Goal: Task Accomplishment & Management: Complete application form

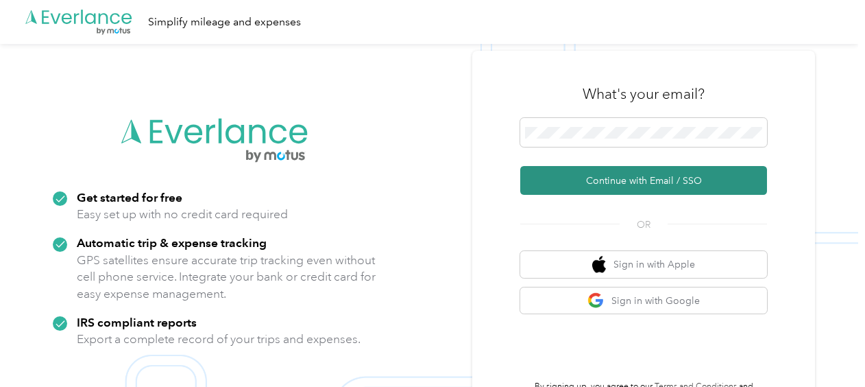
click at [653, 186] on button "Continue with Email / SSO" at bounding box center [643, 180] width 247 height 29
click at [583, 180] on button "Continue with Email / SSO" at bounding box center [643, 180] width 247 height 29
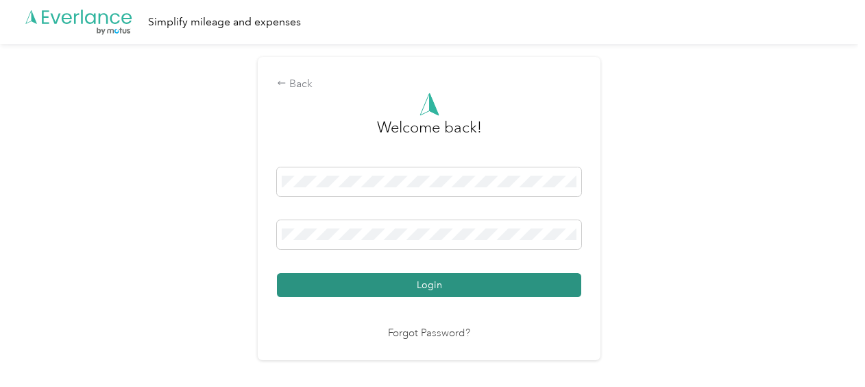
click at [472, 285] on button "Login" at bounding box center [429, 285] width 304 height 24
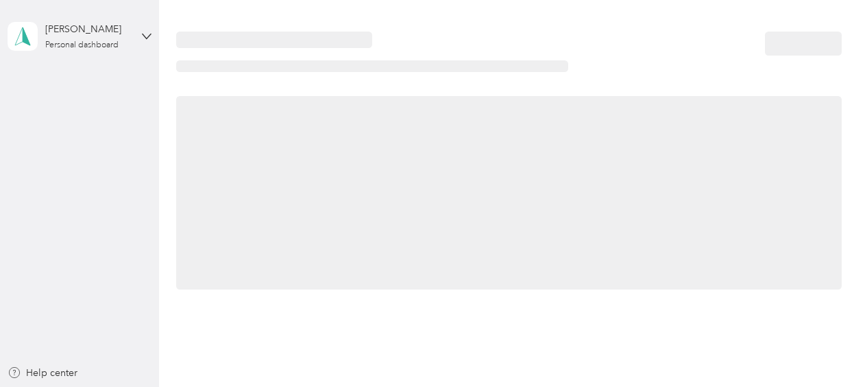
click at [472, 285] on div at bounding box center [509, 192] width 666 height 193
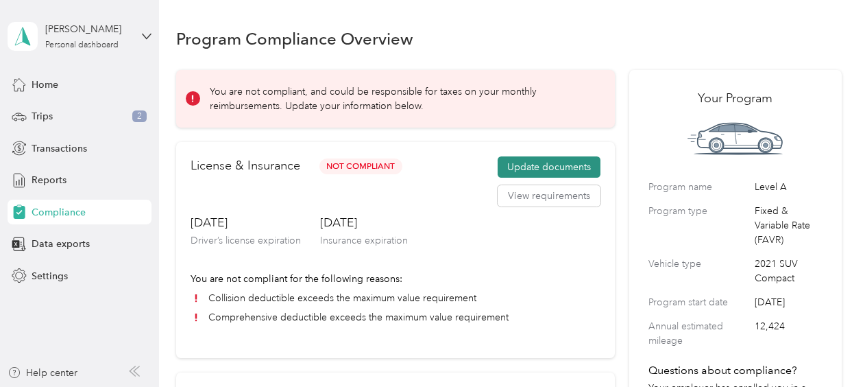
click at [554, 167] on button "Update documents" at bounding box center [549, 167] width 103 height 22
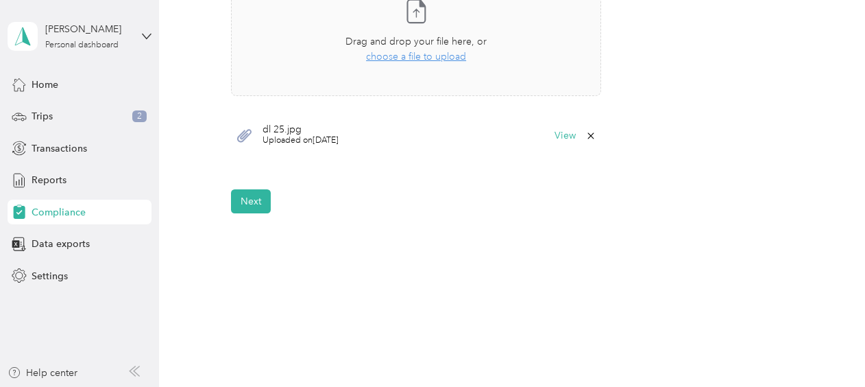
scroll to position [489, 0]
click at [259, 195] on button "Next" at bounding box center [251, 198] width 40 height 24
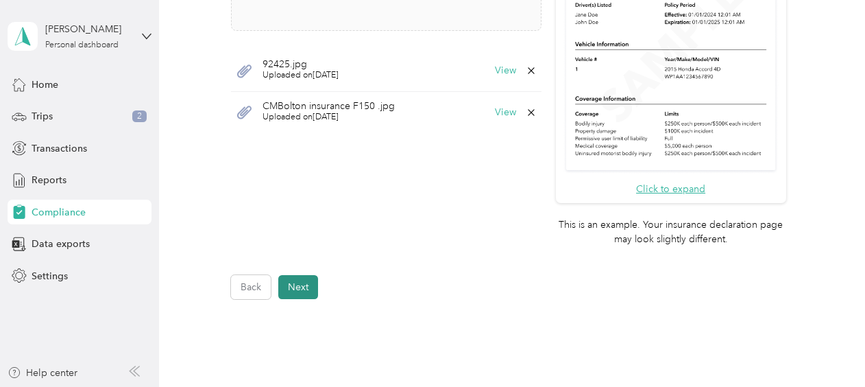
scroll to position [577, 0]
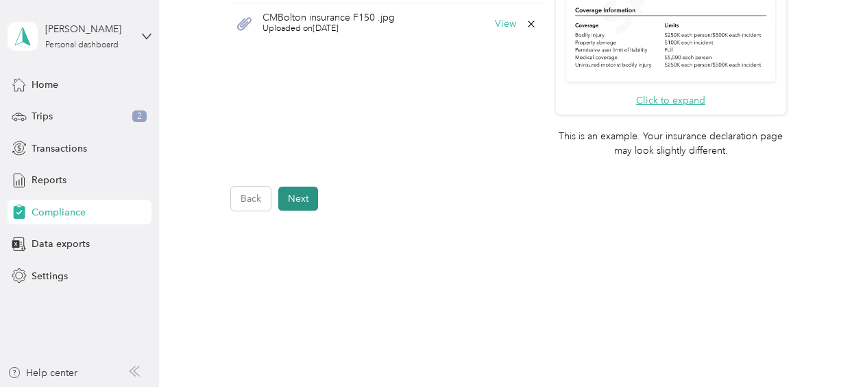
click at [308, 197] on button "Next" at bounding box center [298, 198] width 40 height 24
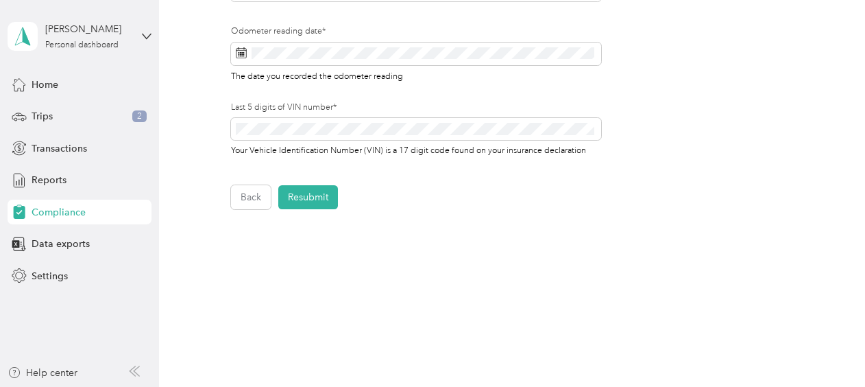
click at [308, 197] on button "Resubmit" at bounding box center [308, 197] width 60 height 24
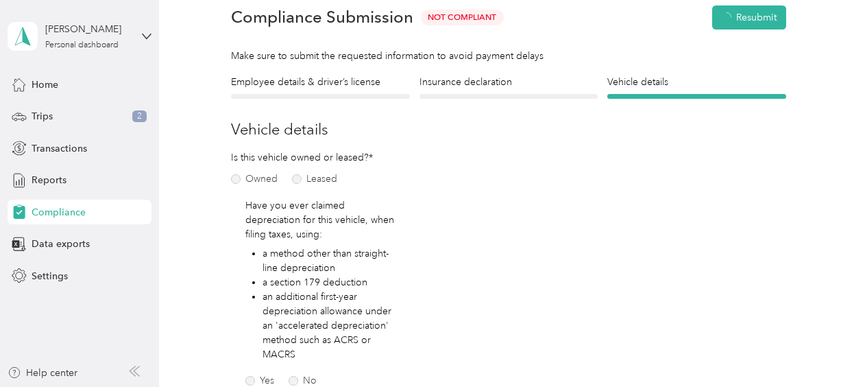
scroll to position [16, 0]
